Goal: Use online tool/utility: Utilize a website feature to perform a specific function

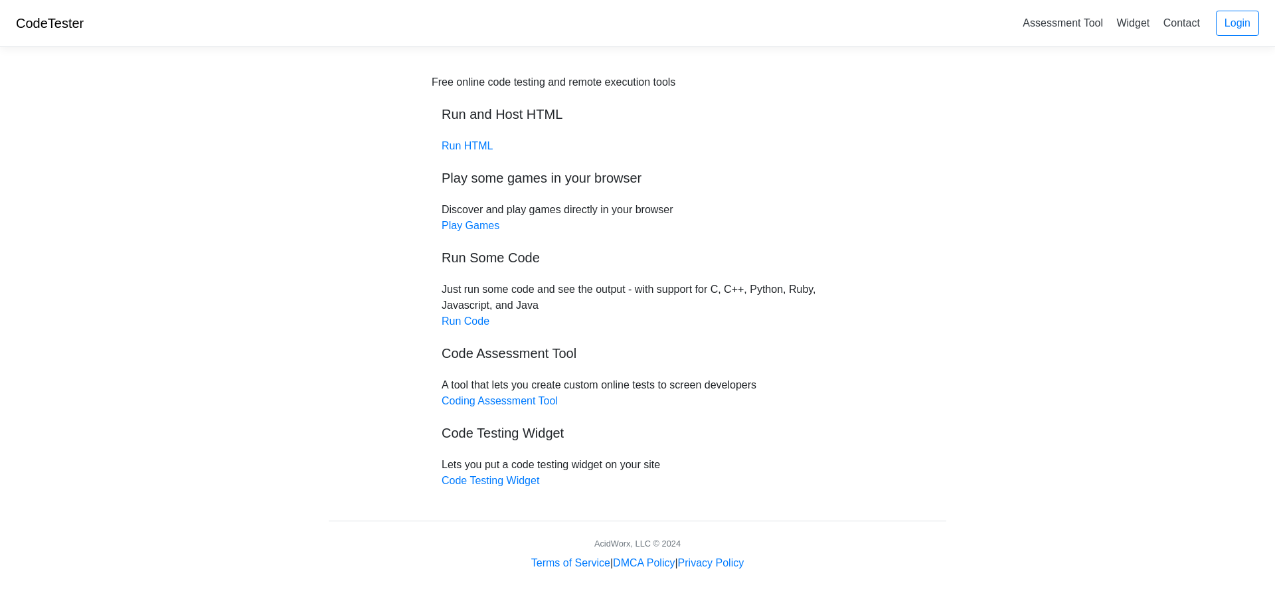
click at [479, 331] on div "Free online code testing and remote execution tools Run and Host HTML Run HTML …" at bounding box center [638, 281] width 412 height 414
click at [479, 325] on link "Run Code" at bounding box center [465, 320] width 48 height 11
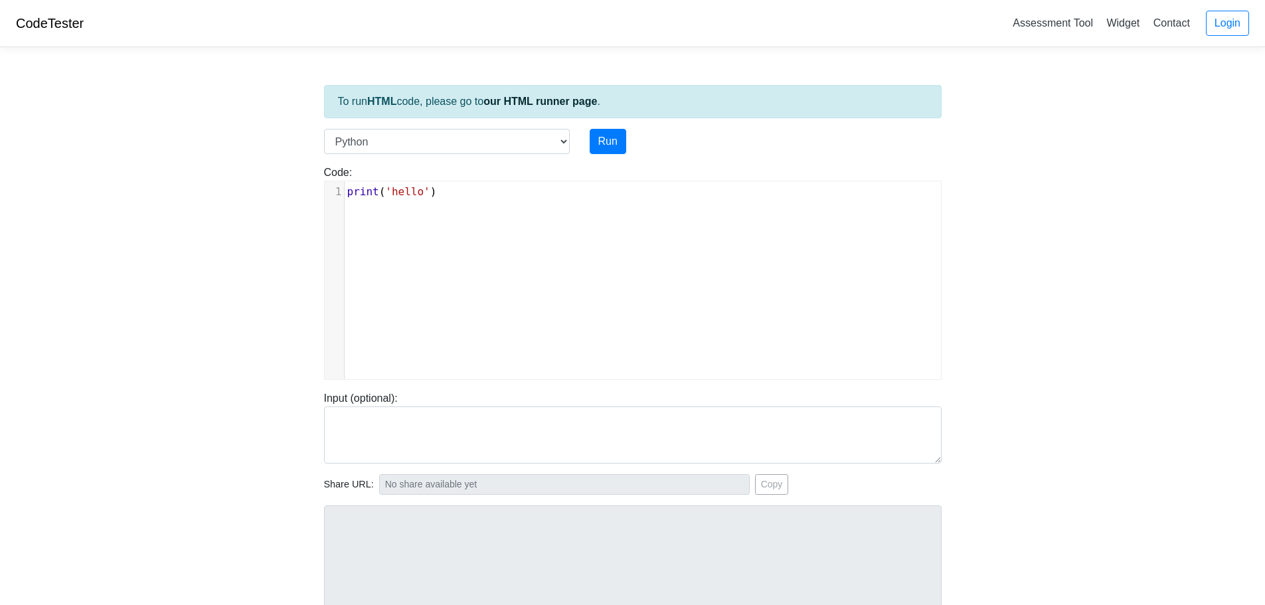
scroll to position [5, 0]
click at [441, 193] on pre "print ( 'hello' )" at bounding box center [648, 192] width 606 height 16
type textarea "n-"
type textarea "="
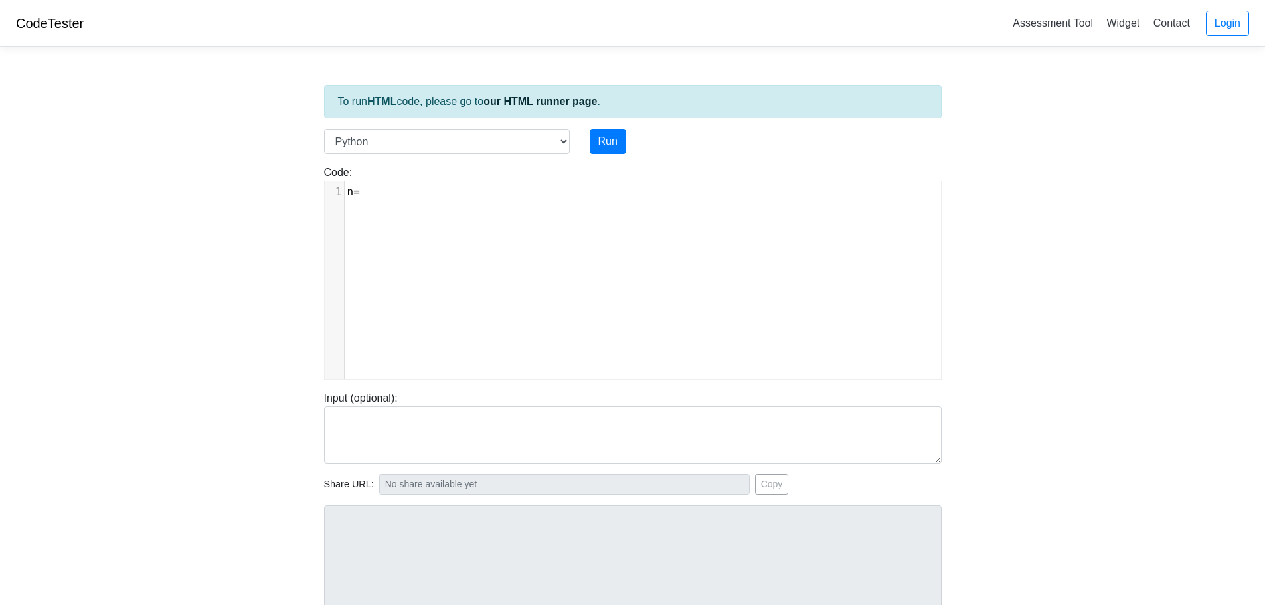
click at [413, 204] on div "​ x 1 n =" at bounding box center [643, 290] width 636 height 218
type textarea "4"
type textarea "for i in range(0,n)"
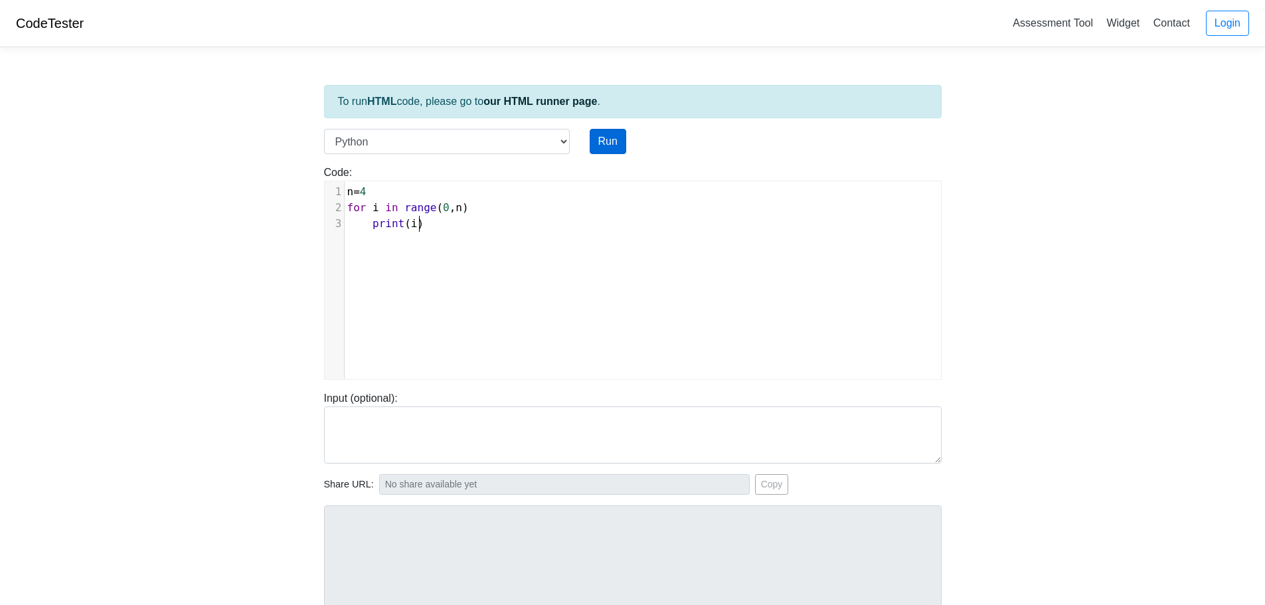
type textarea "print(i)"
click at [591, 138] on button "Run" at bounding box center [608, 141] width 37 height 25
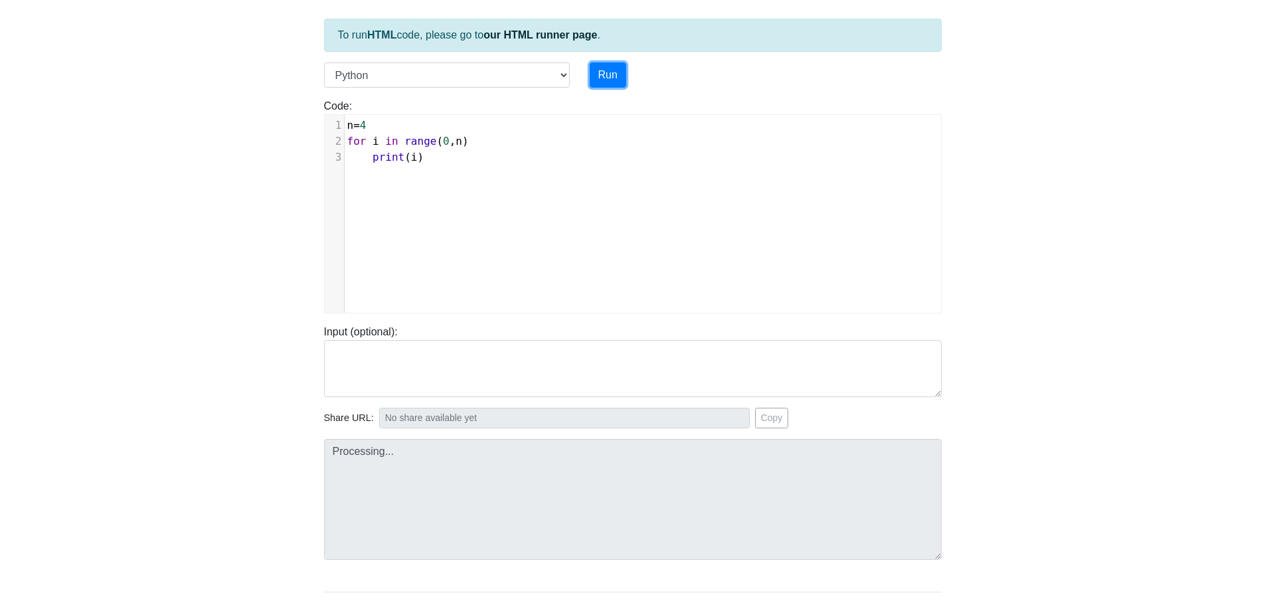
type input "https://codetester.io/runner?s=LPWDBBmmX1"
type textarea "Submission status: Runtime Error (NZEC) Stderr: File "script.py", line 2 for i …"
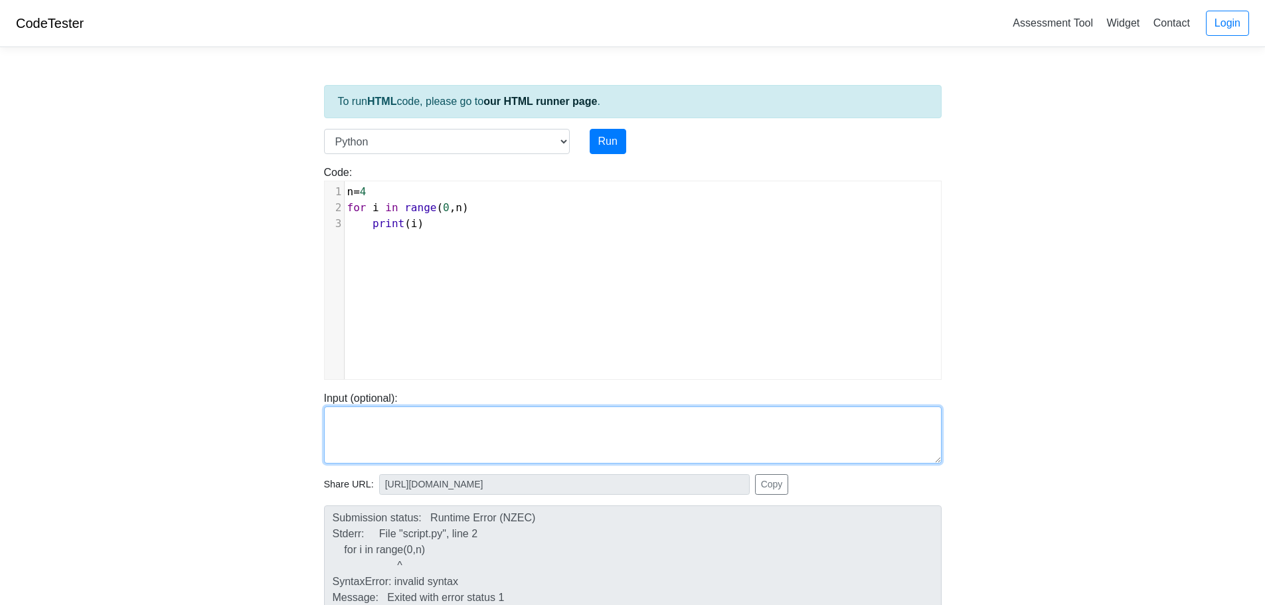
click at [360, 423] on textarea at bounding box center [632, 434] width 617 height 57
type textarea "1"
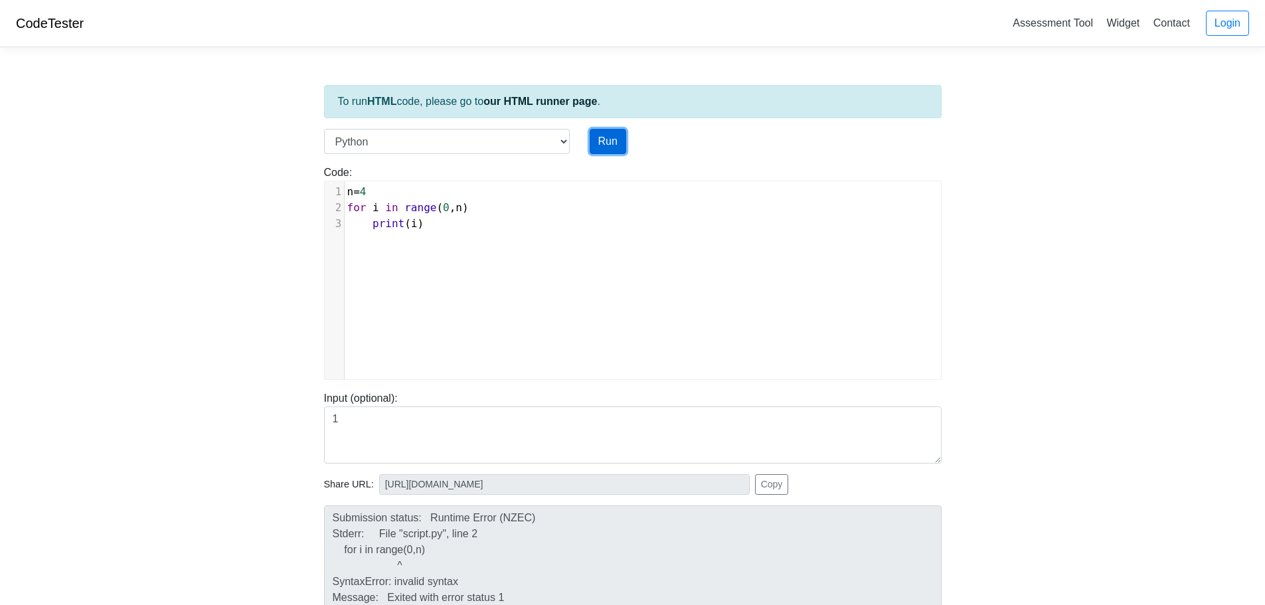
click at [591, 142] on button "Run" at bounding box center [608, 141] width 37 height 25
type input "https://codetester.io/runner?s=JOXY99J0X8"
type textarea "Submission status: Runtime Error (NZEC) Stderr: File "script.py", line 2 for i …"
click at [361, 185] on pre "n = 4" at bounding box center [648, 192] width 606 height 16
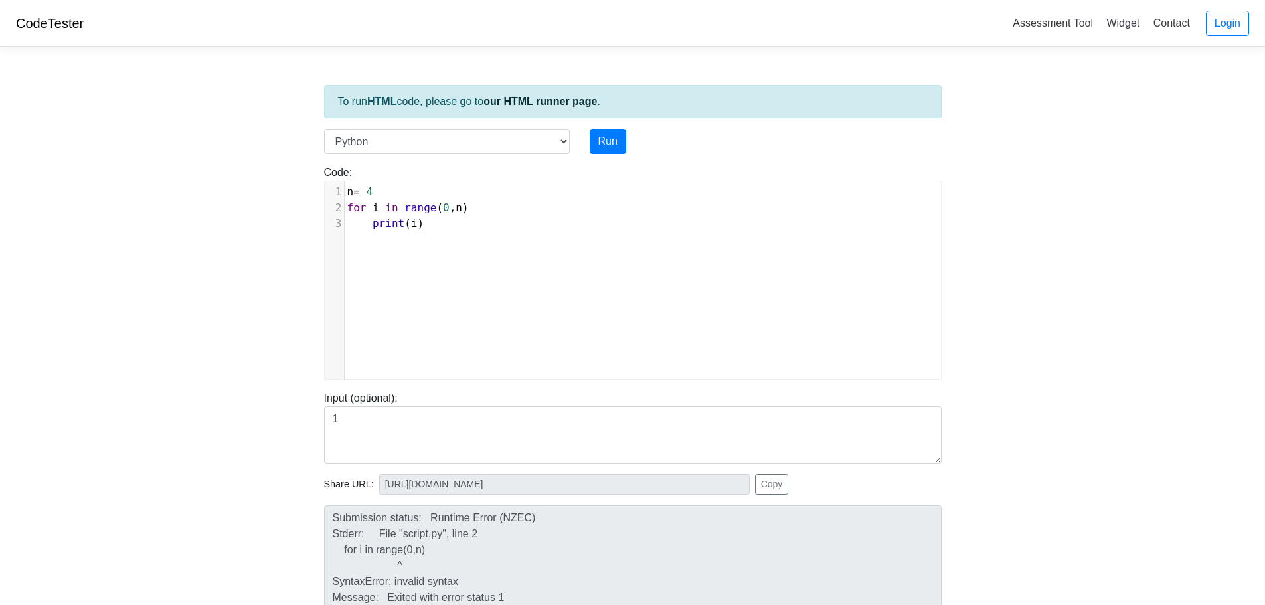
click at [355, 193] on span "=" at bounding box center [356, 191] width 7 height 13
click at [617, 143] on button "Run" at bounding box center [608, 141] width 37 height 25
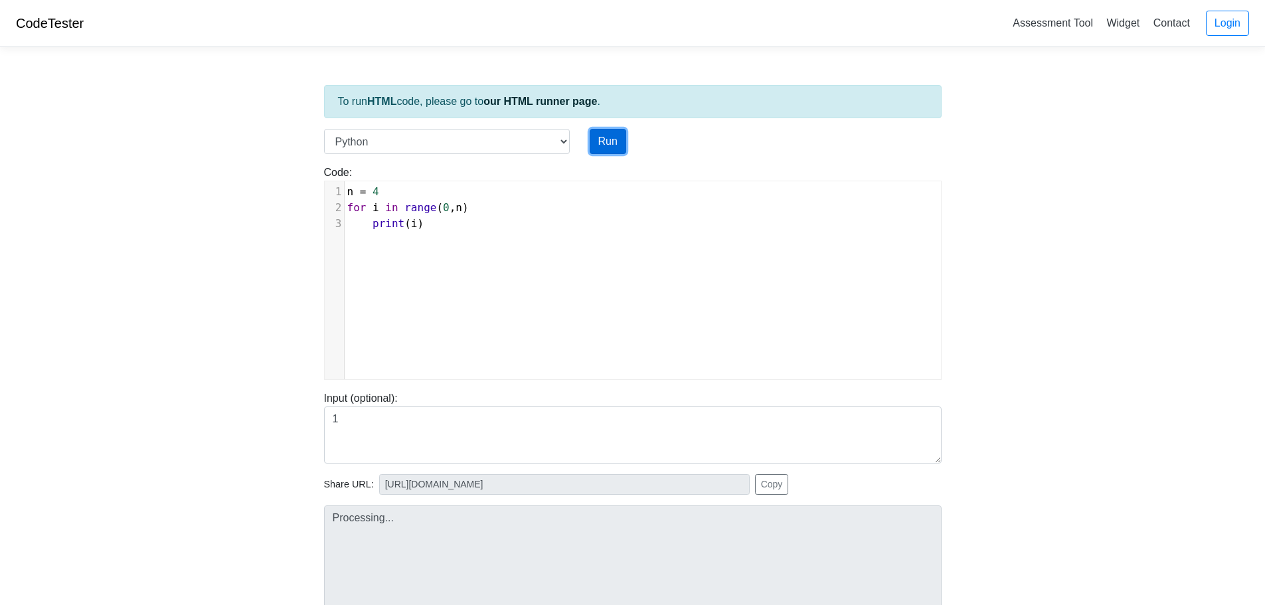
type input "https://codetester.io/runner?s=jGXLpp4bXJ"
type textarea "Submission status: Runtime Error (NZEC) Stderr: File "script.py", line 2 for i …"
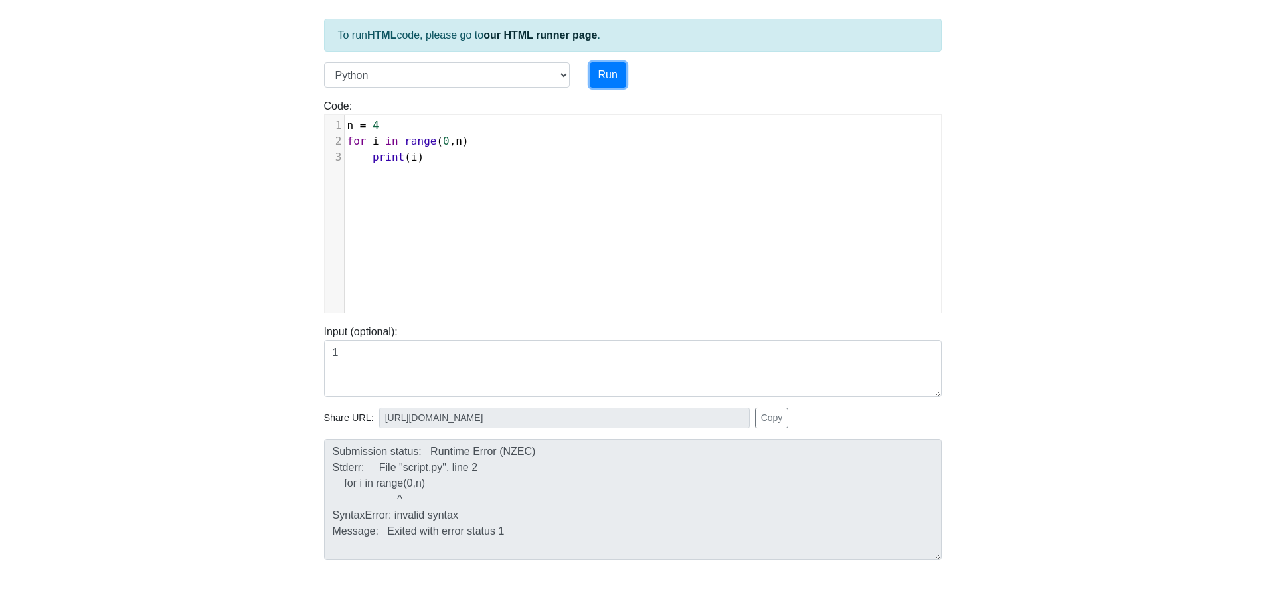
scroll to position [0, 0]
click at [475, 135] on pre "for i in range ( 0 , n )" at bounding box center [648, 141] width 606 height 16
type textarea ":"
click at [605, 85] on button "Run" at bounding box center [608, 74] width 37 height 25
type input "https://codetester.io/runner?s=04XkVV7Nld"
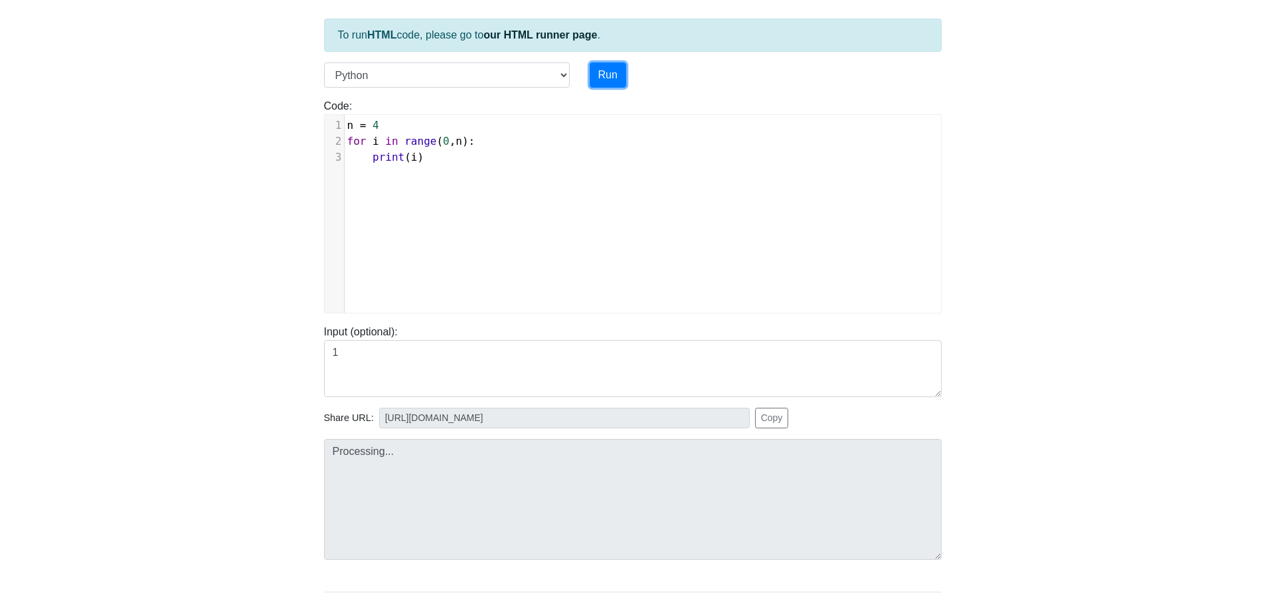
type textarea "Stdout: 0 1 2 3"
click at [372, 119] on span "4" at bounding box center [375, 125] width 7 height 13
click at [358, 123] on span "n = 4" at bounding box center [360, 125] width 26 height 13
click at [598, 68] on button "Run" at bounding box center [608, 74] width 37 height 25
type input "https://codetester.io/runner?s=aklaKKxwzM"
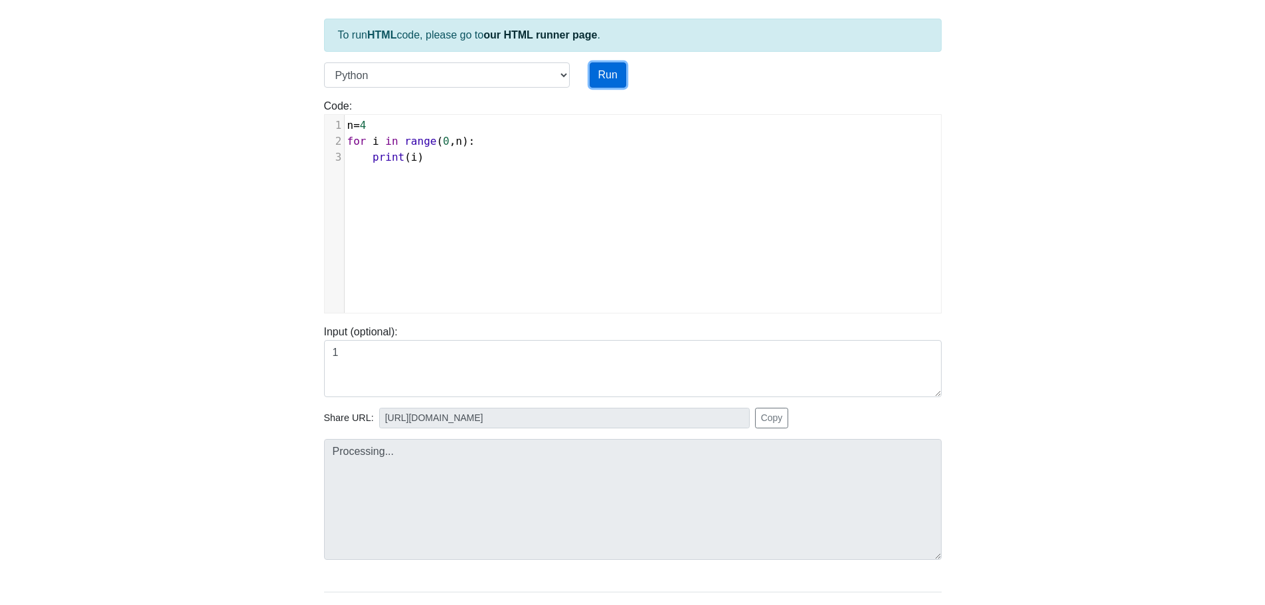
type textarea "Stdout: 0 1 2 3"
